Goal: Information Seeking & Learning: Learn about a topic

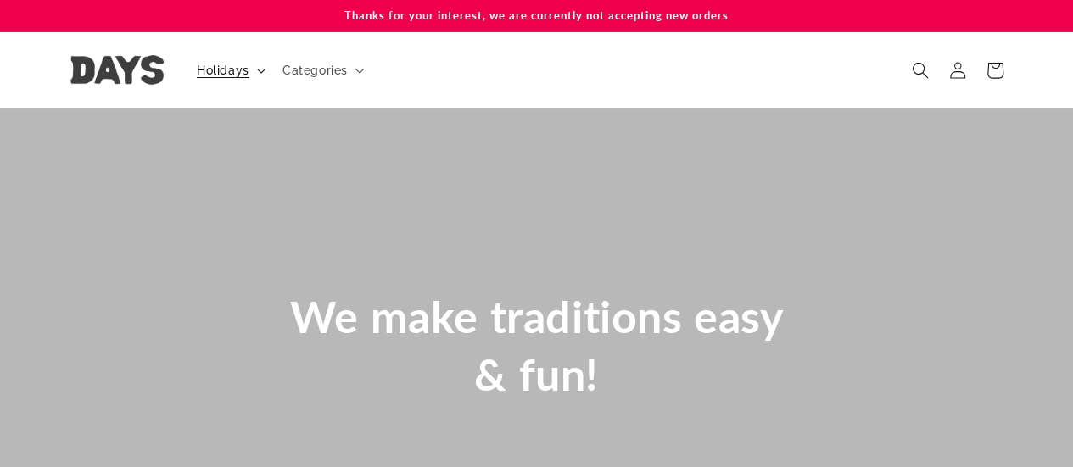
click at [225, 82] on summary "Holidays" at bounding box center [230, 71] width 86 height 36
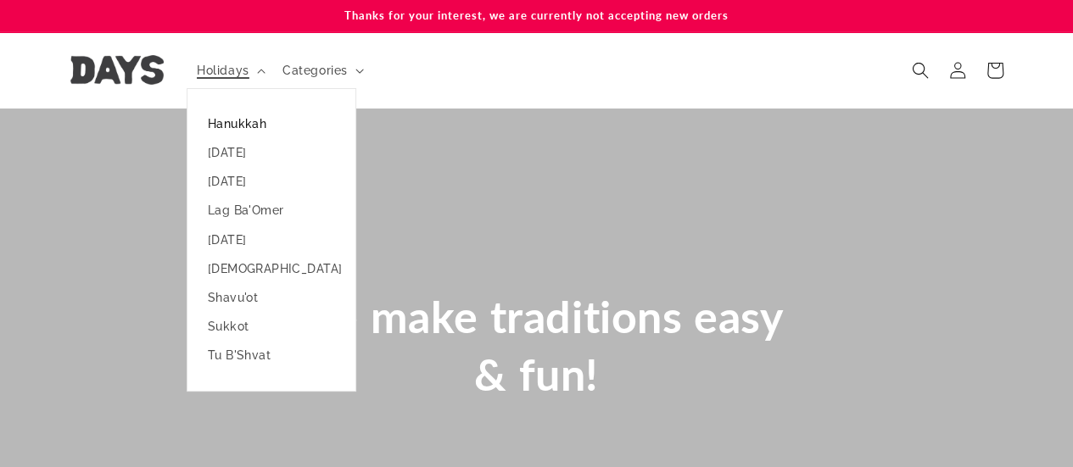
scroll to position [0, 1047]
click at [226, 125] on link "Hanukkah" at bounding box center [271, 123] width 168 height 29
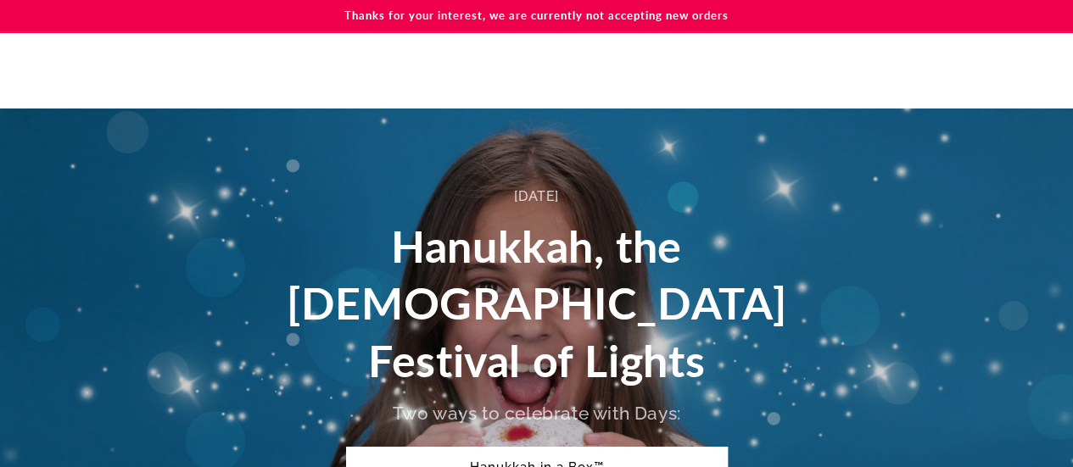
scroll to position [126, 0]
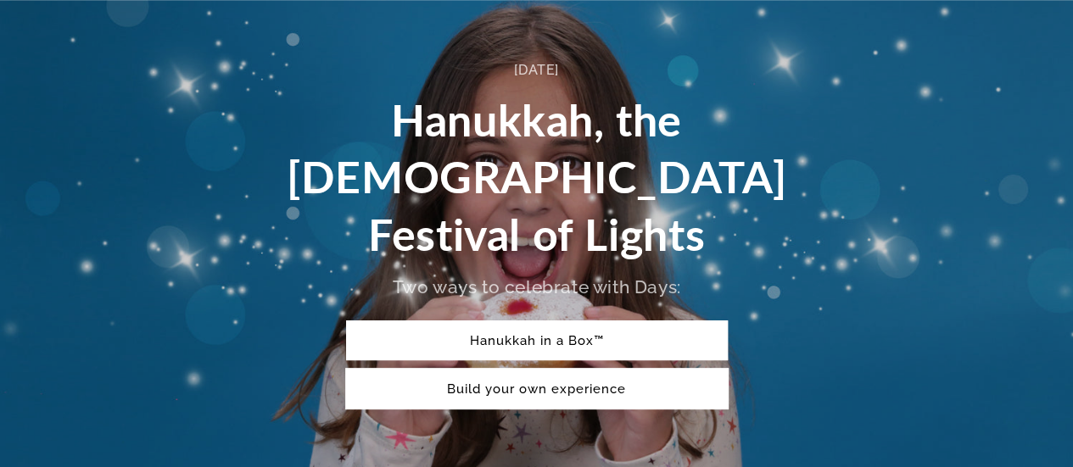
click at [702, 369] on link "Build your own experience" at bounding box center [537, 389] width 382 height 40
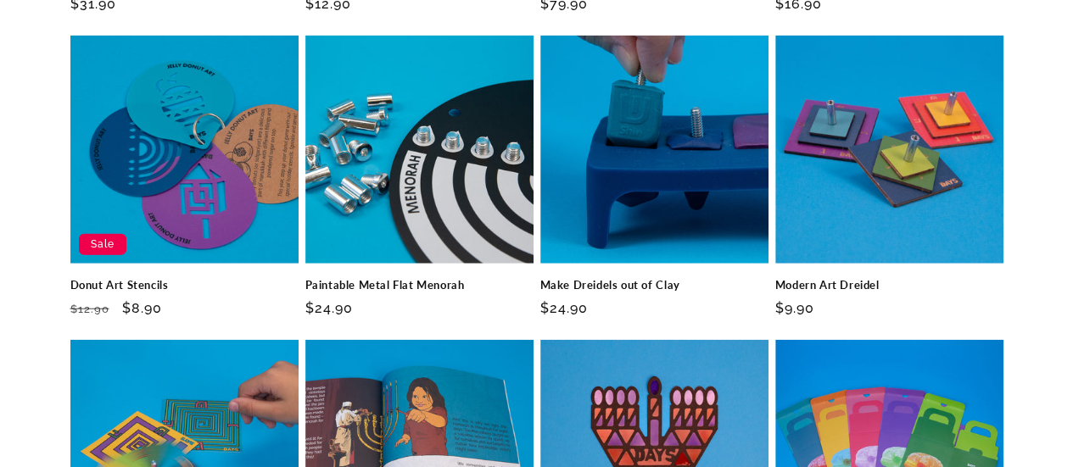
scroll to position [2028, 0]
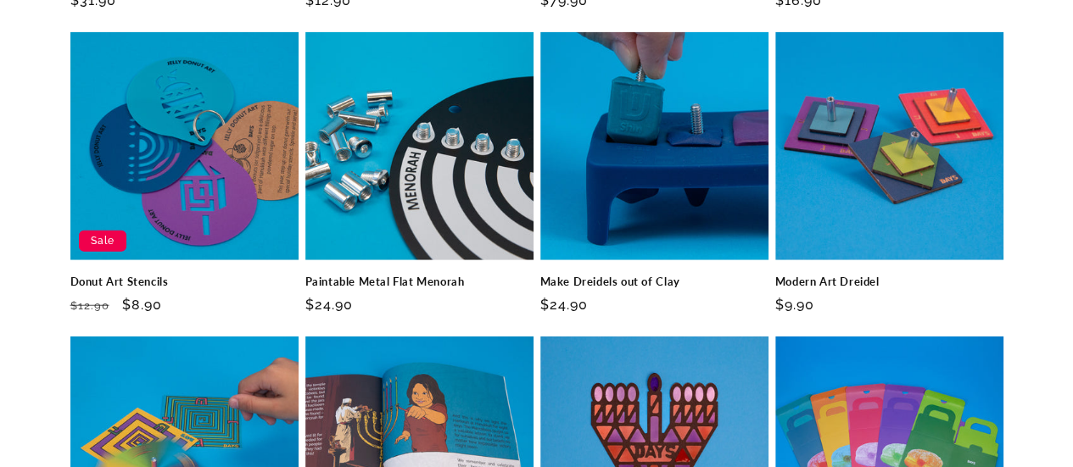
drag, startPoint x: 919, startPoint y: 138, endPoint x: 1012, endPoint y: 125, distance: 93.4
click at [1012, 125] on div "Color Cups Menorah New Color Cups Menorah Regular price $31.90 Regular price Sa…" at bounding box center [537, 374] width 1018 height 1291
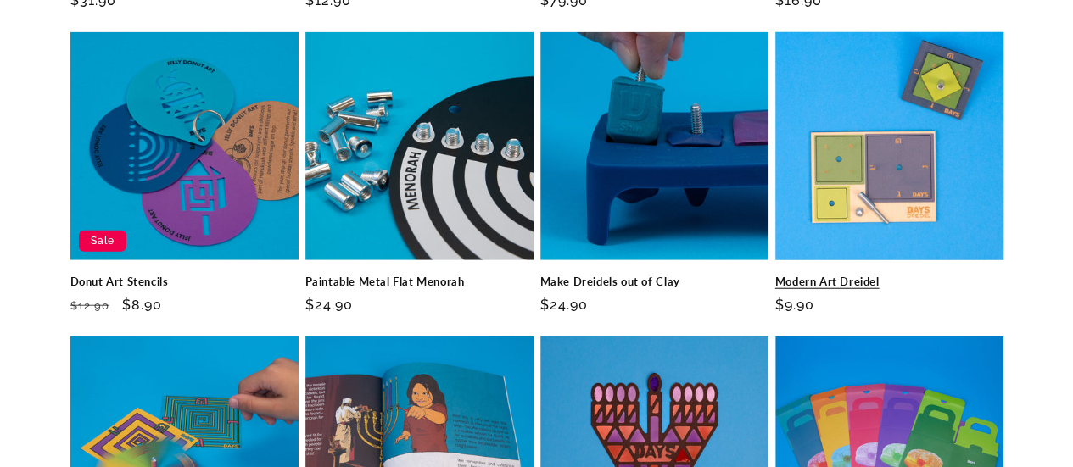
click at [930, 275] on link "Modern Art Dreidel" at bounding box center [889, 282] width 228 height 14
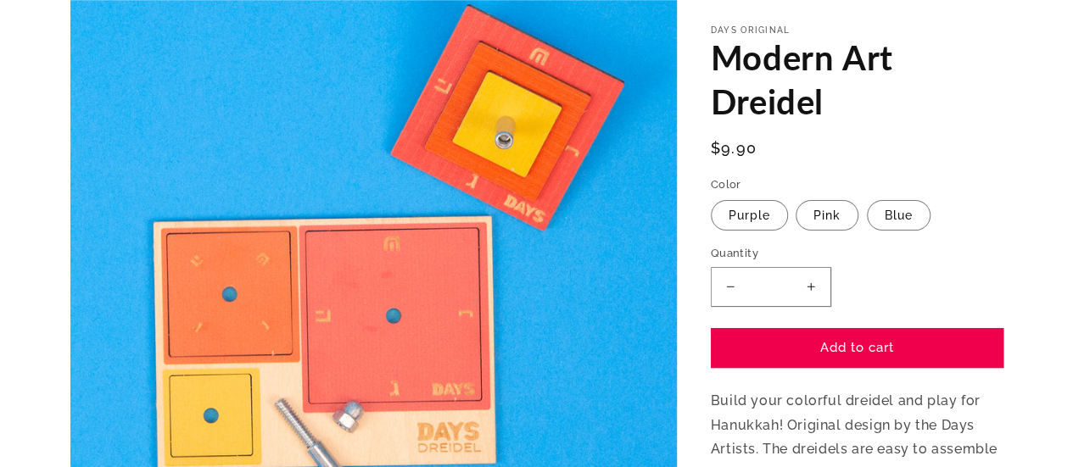
scroll to position [190, 0]
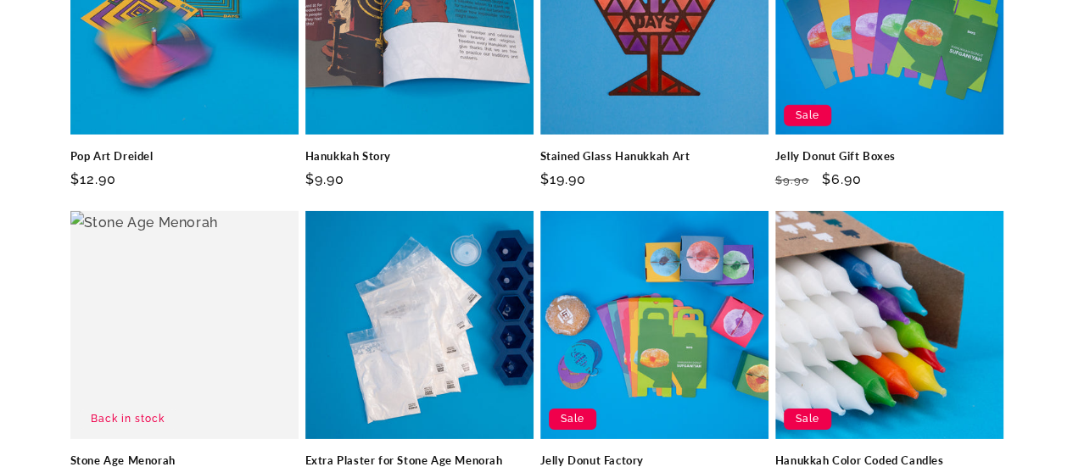
scroll to position [2768, 0]
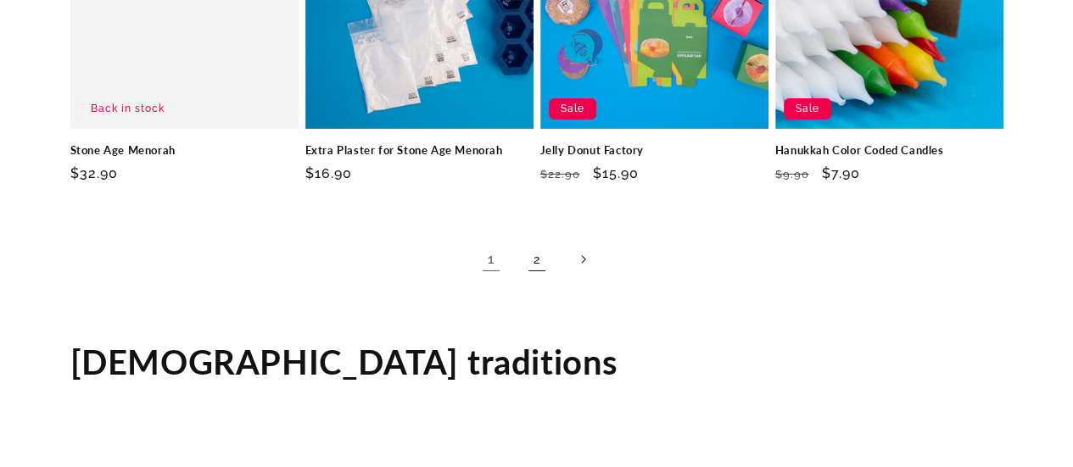
click at [544, 241] on link "2" at bounding box center [536, 259] width 37 height 37
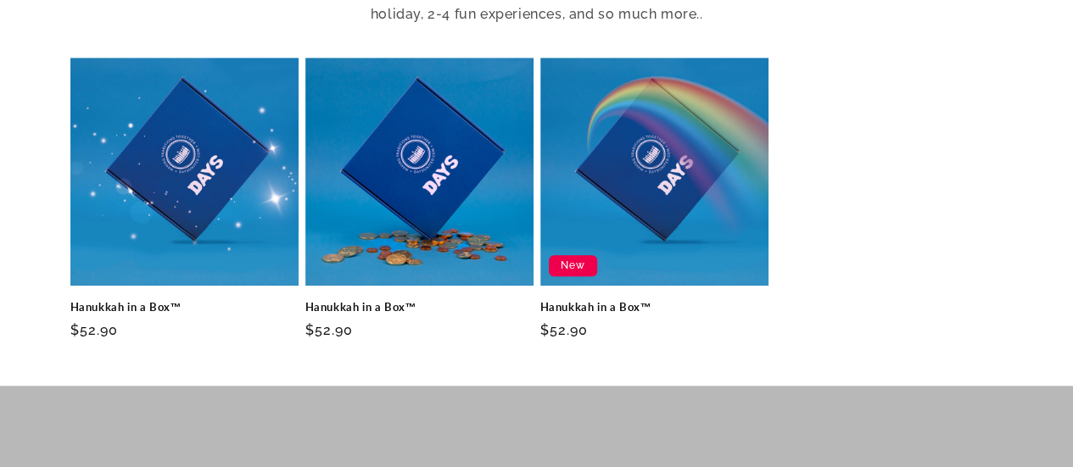
scroll to position [510, 0]
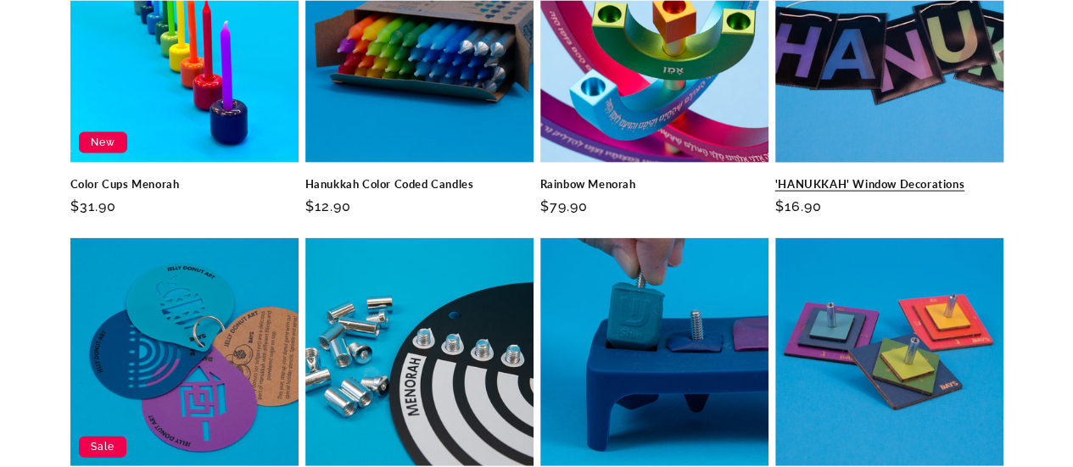
scroll to position [1830, 0]
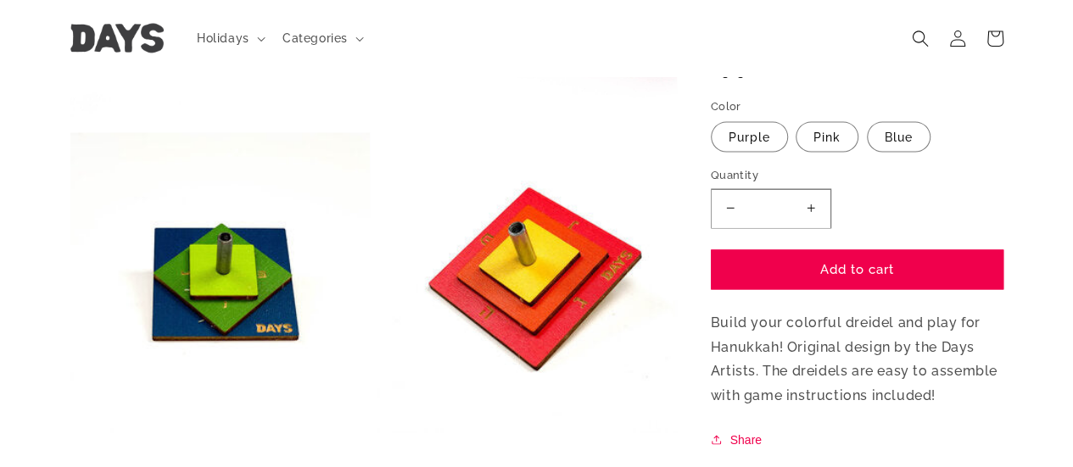
scroll to position [1517, 0]
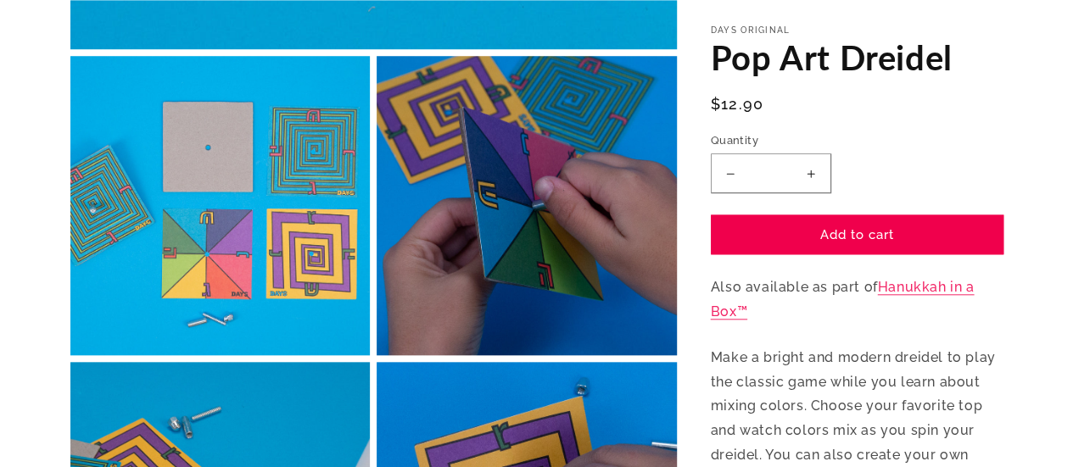
scroll to position [697, 0]
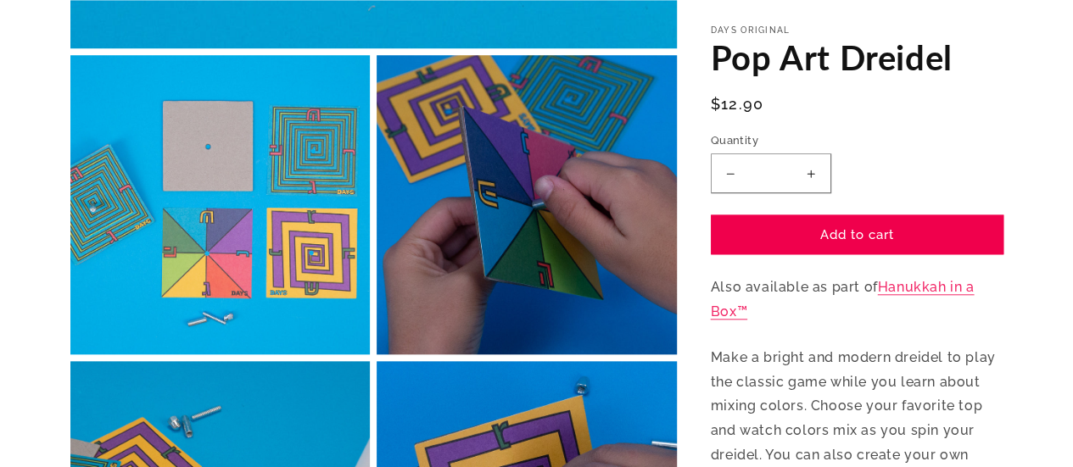
click at [974, 372] on p "Make a bright and modern dreidel to play the classic game while you learn about…" at bounding box center [857, 443] width 293 height 195
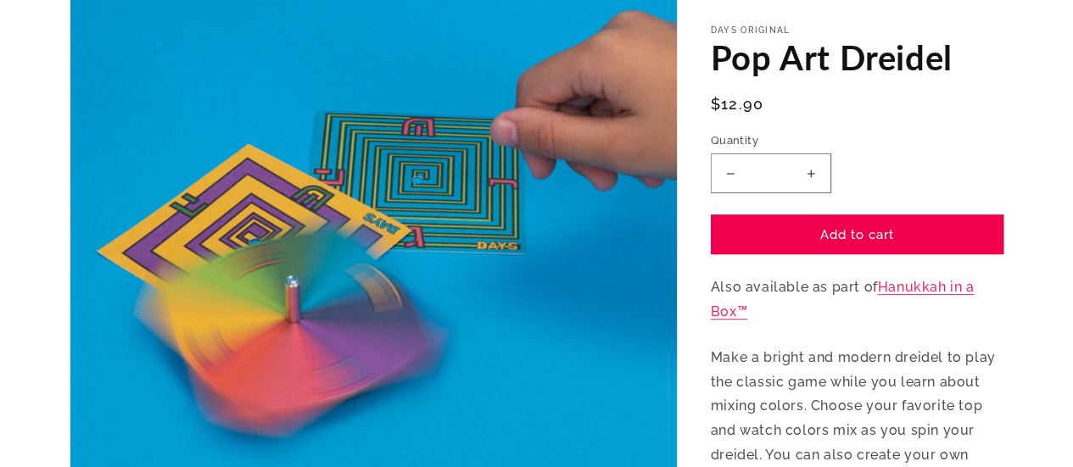
scroll to position [0, 0]
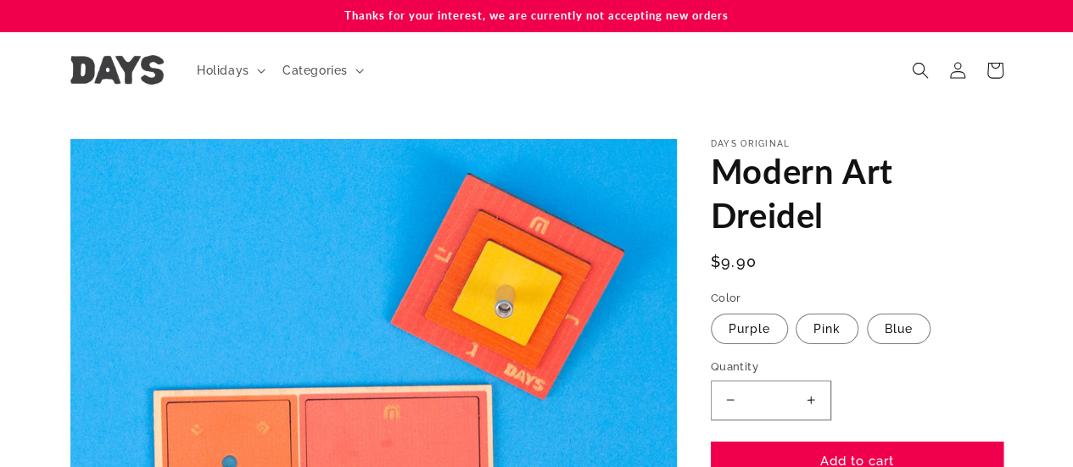
click at [951, 239] on div "Days Original Modern Art Dreidel Modern Art Dreidel Regular price $9.90 Regular…" at bounding box center [857, 390] width 293 height 503
click at [926, 176] on h1 "Modern Art Dreidel" at bounding box center [857, 193] width 293 height 88
drag, startPoint x: 926, startPoint y: 176, endPoint x: 578, endPoint y: 120, distance: 352.2
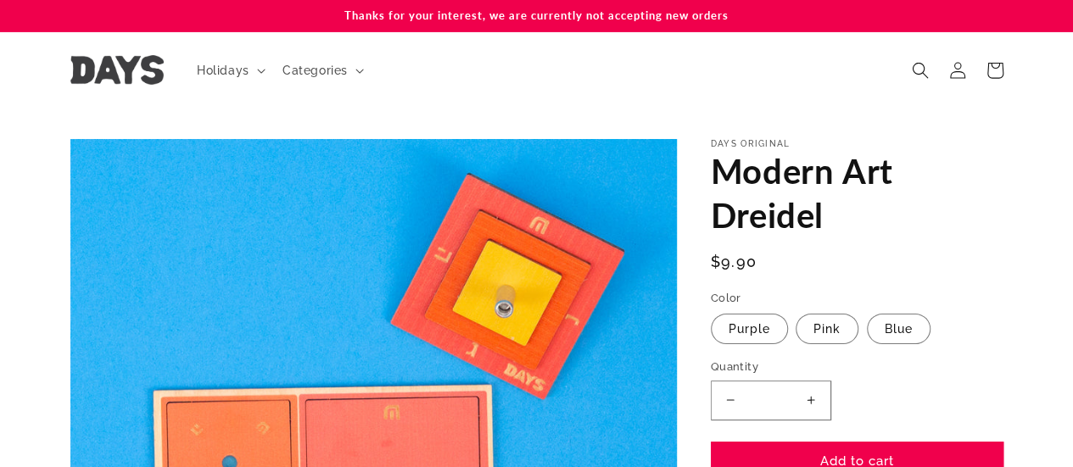
click at [909, 174] on h1 "Modern Art Dreidel" at bounding box center [857, 193] width 293 height 88
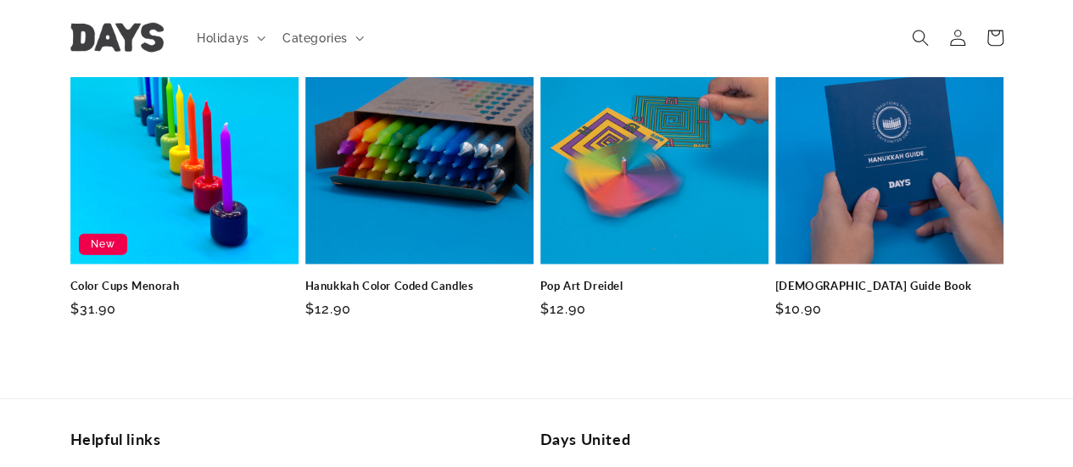
scroll to position [2044, 0]
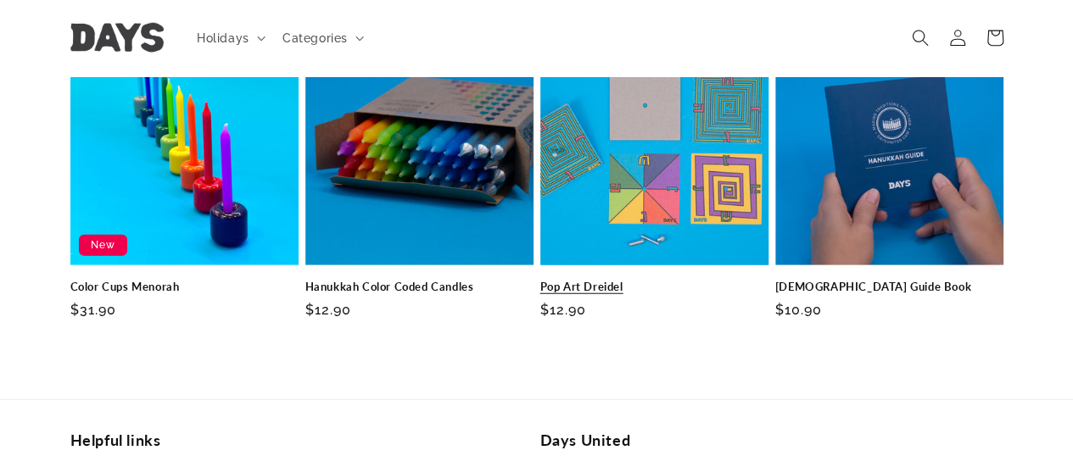
click at [634, 289] on link "Pop Art Dreidel" at bounding box center [654, 287] width 228 height 14
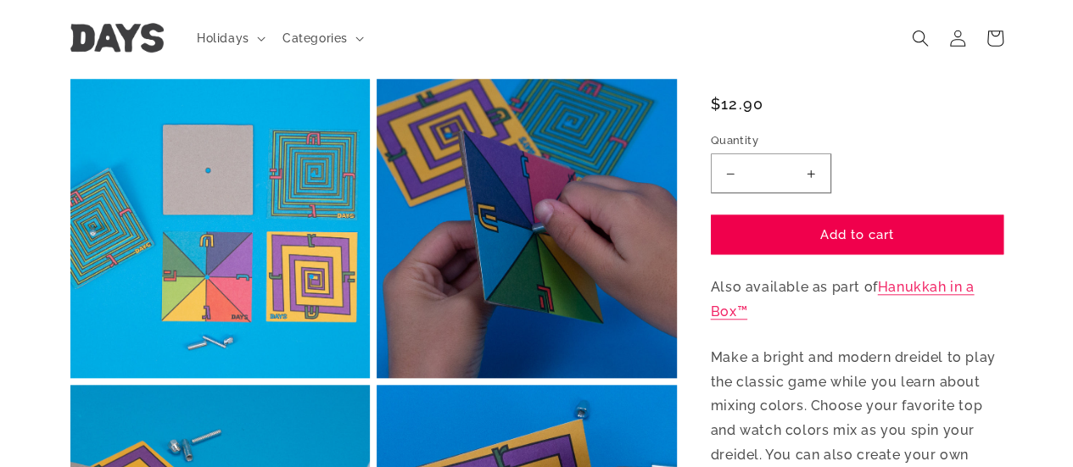
scroll to position [673, 0]
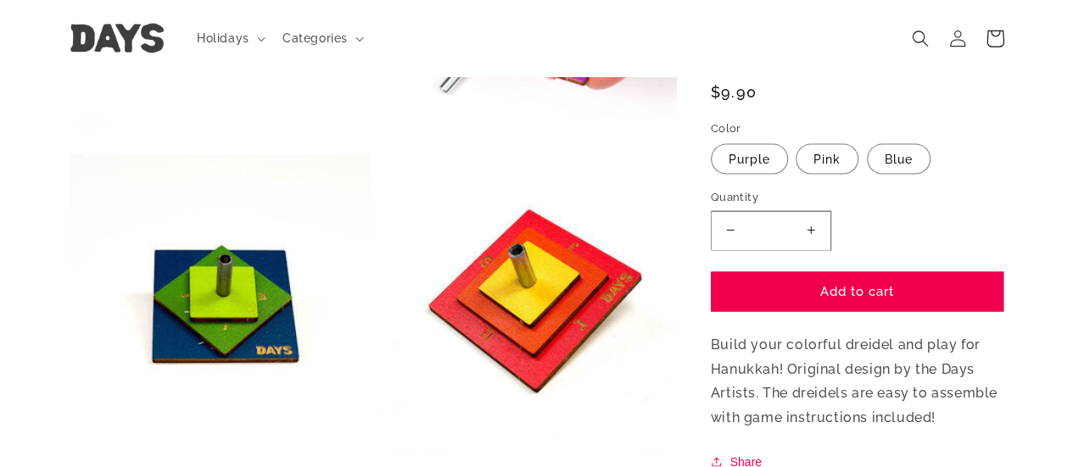
scroll to position [1517, 0]
